Goal: Navigation & Orientation: Understand site structure

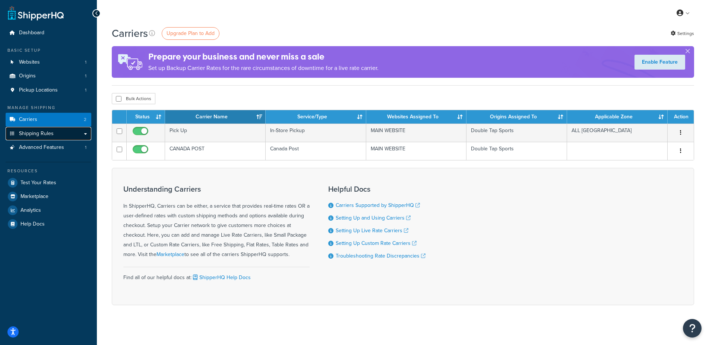
click at [55, 136] on link "Shipping Rules" at bounding box center [49, 134] width 86 height 14
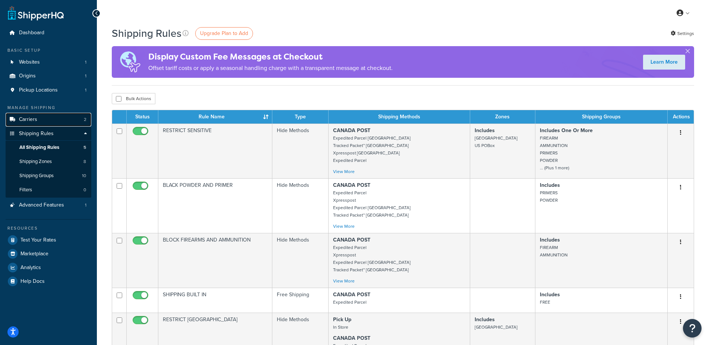
click at [61, 118] on link "Carriers 2" at bounding box center [49, 120] width 86 height 14
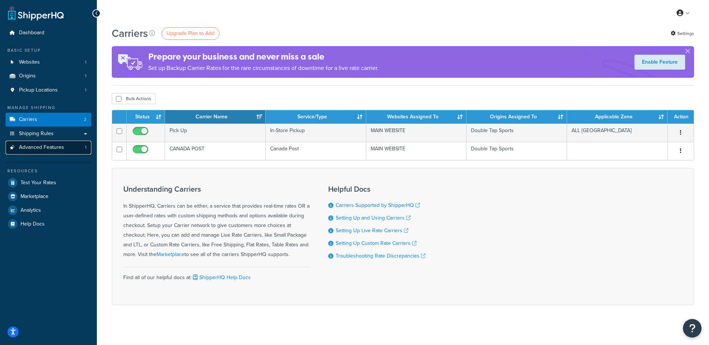
click at [54, 150] on span "Advanced Features" at bounding box center [41, 148] width 45 height 6
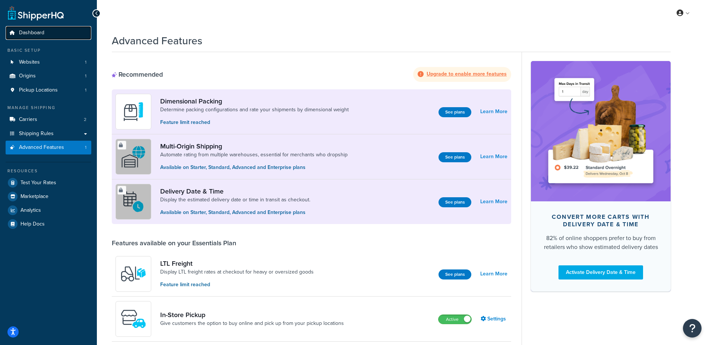
click at [45, 35] on link "Dashboard" at bounding box center [49, 33] width 86 height 14
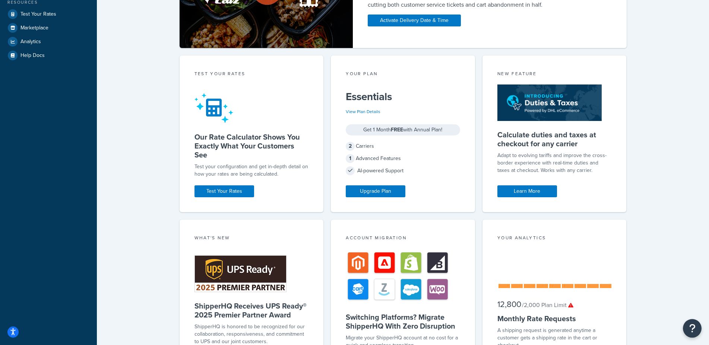
scroll to position [237, 0]
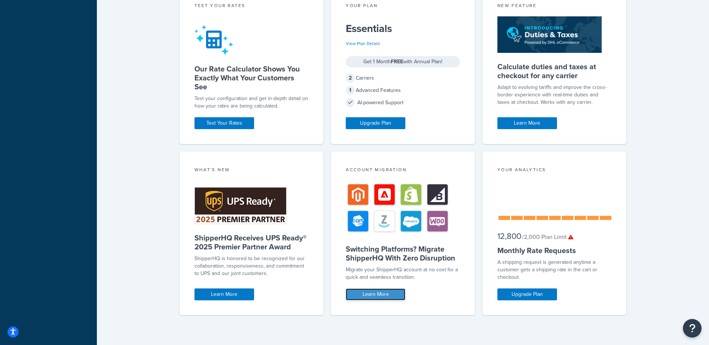
click at [374, 296] on link "Learn More" at bounding box center [376, 295] width 60 height 12
